Goal: Task Accomplishment & Management: Manage account settings

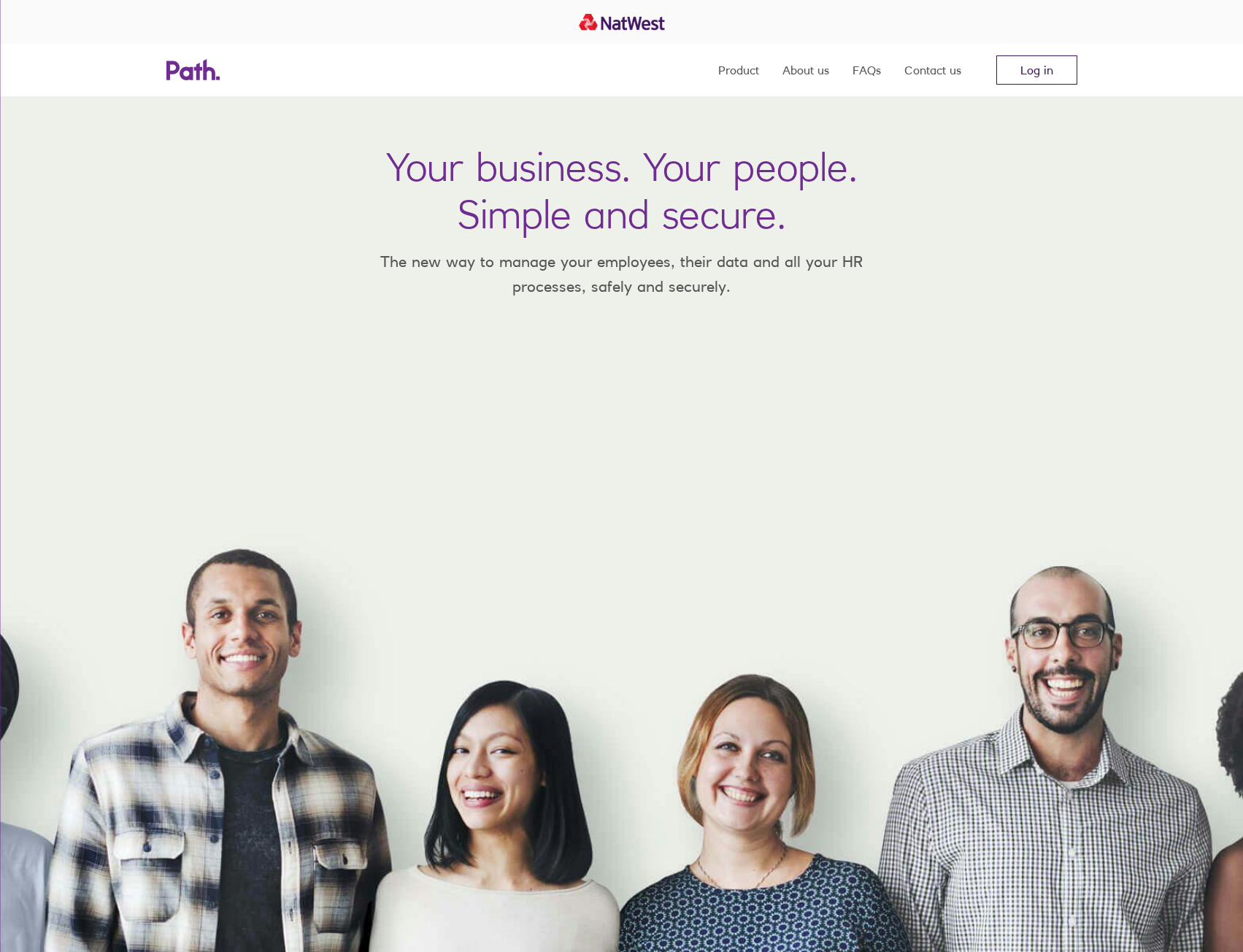
click at [1034, 74] on link "Log in" at bounding box center [1037, 70] width 81 height 30
